Goal: Understand process/instructions

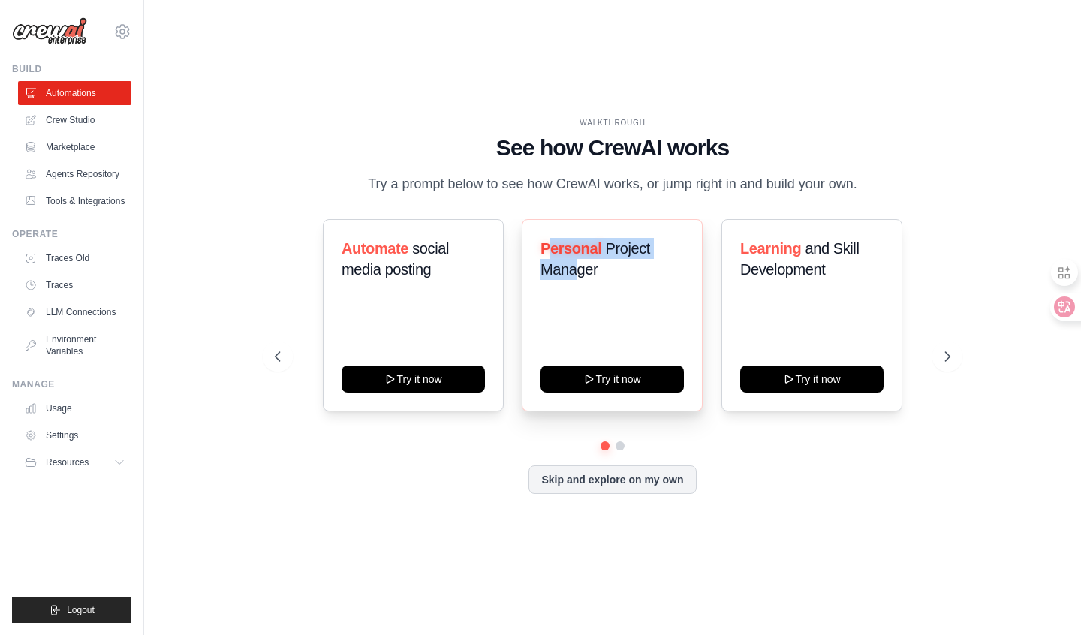
drag, startPoint x: 547, startPoint y: 248, endPoint x: 575, endPoint y: 269, distance: 34.4
click at [575, 269] on h3 "Personal Project Manager" at bounding box center [611, 259] width 143 height 42
click at [654, 302] on div "Personal Project Manager Try it now" at bounding box center [612, 315] width 181 height 192
click at [946, 352] on icon at bounding box center [948, 356] width 5 height 9
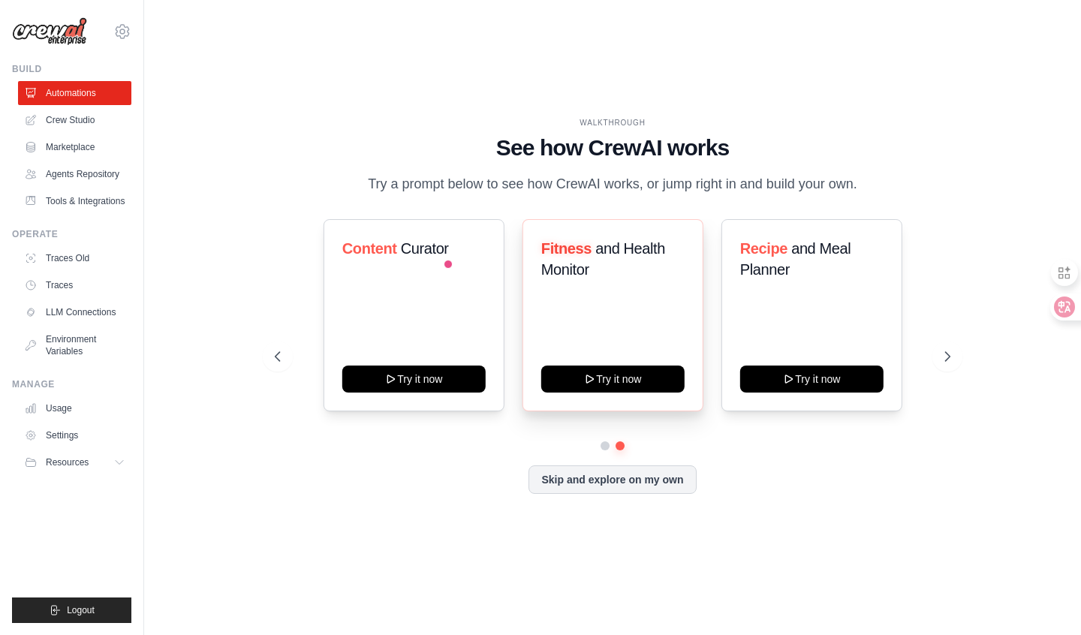
click at [603, 280] on div "Fitness and Health Monitor" at bounding box center [611, 265] width 143 height 54
click at [945, 361] on icon at bounding box center [948, 356] width 15 height 15
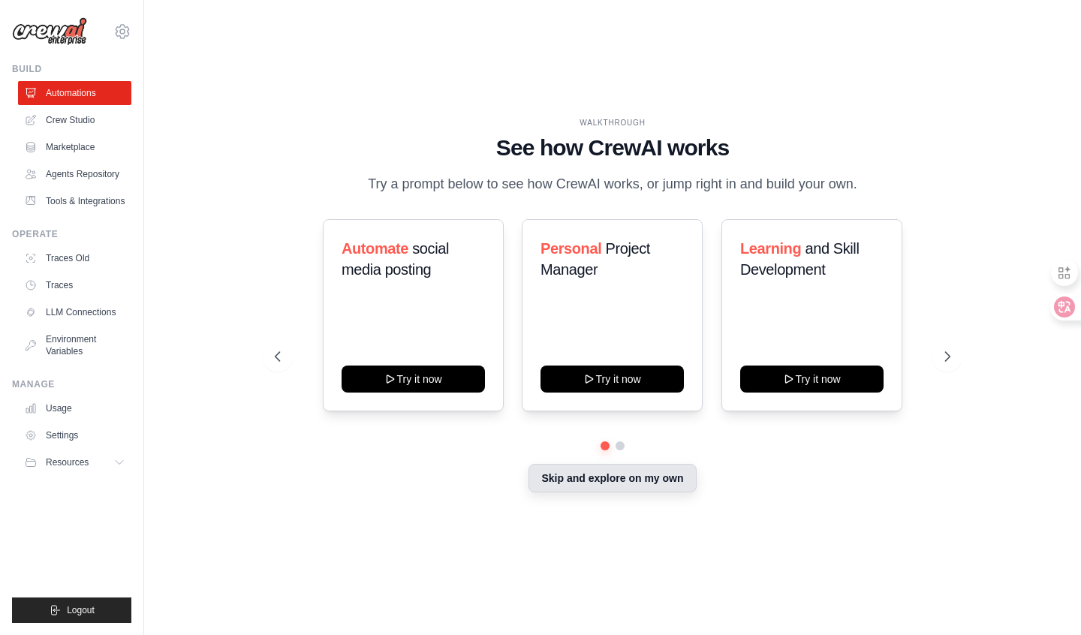
click at [601, 471] on button "Skip and explore on my own" at bounding box center [611, 478] width 167 height 29
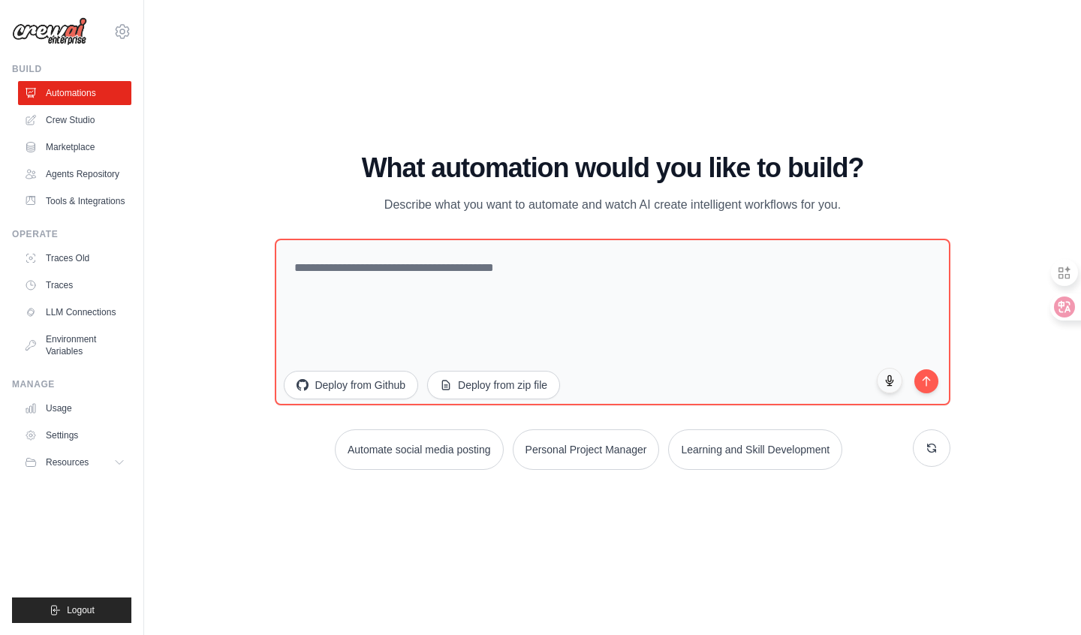
click at [524, 102] on div "WALKTHROUGH See how [PERSON_NAME] works Try a prompt below to see how [PERSON_N…" at bounding box center [612, 317] width 889 height 605
